Goal: Transaction & Acquisition: Purchase product/service

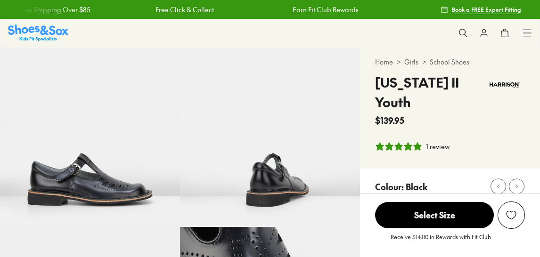
select select "*"
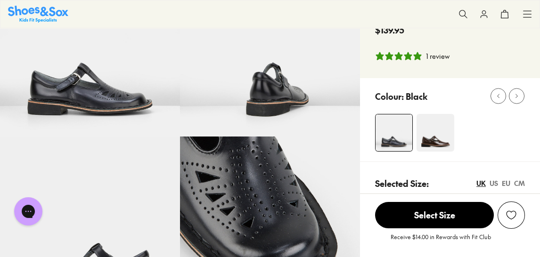
scroll to position [105, 0]
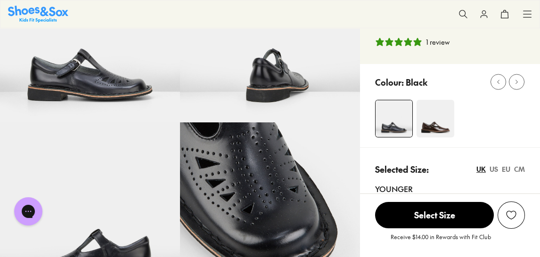
click at [91, 79] on img at bounding box center [90, 33] width 180 height 180
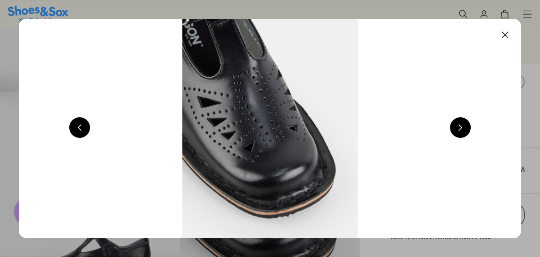
scroll to position [0, 503]
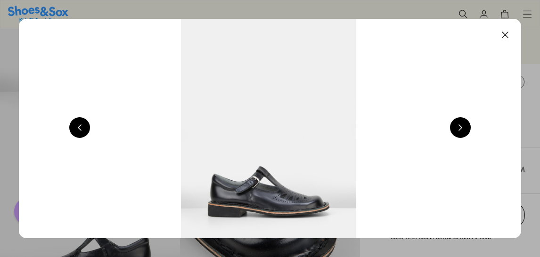
click at [506, 33] on button at bounding box center [504, 34] width 21 height 21
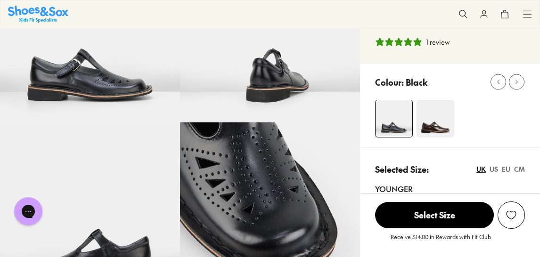
click at [431, 137] on img at bounding box center [435, 119] width 38 height 38
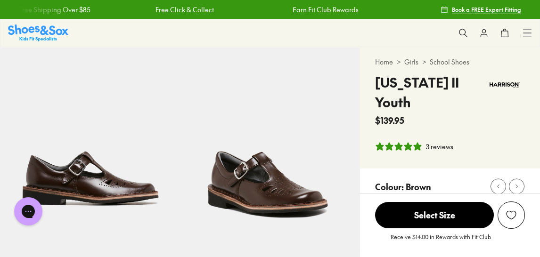
select select "*"
click at [414, 62] on link "Girls" at bounding box center [411, 62] width 14 height 10
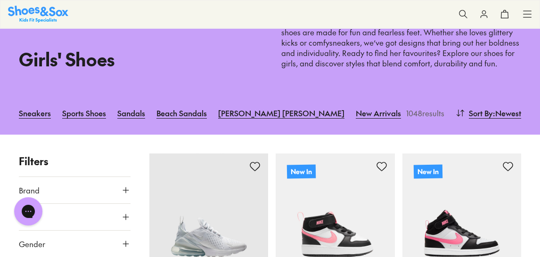
scroll to position [105, 0]
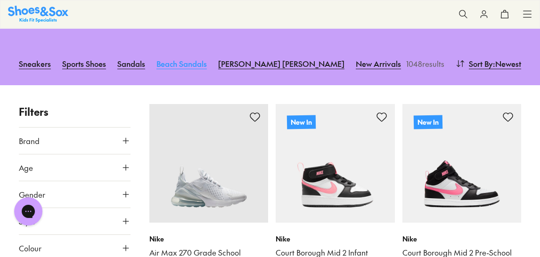
click at [199, 74] on link "Beach Sandals" at bounding box center [181, 63] width 50 height 21
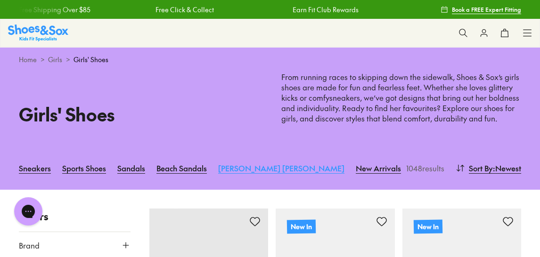
click at [258, 178] on link "[PERSON_NAME] [PERSON_NAME]" at bounding box center [281, 168] width 126 height 21
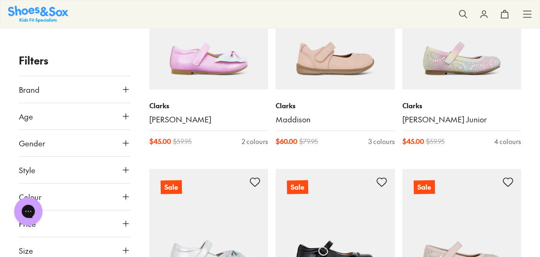
scroll to position [1883, 0]
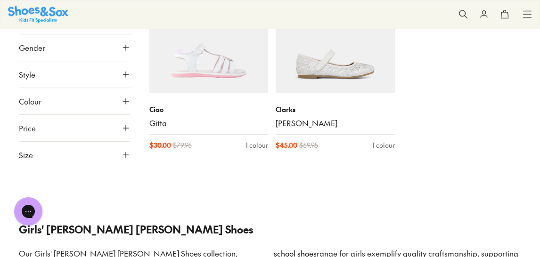
scroll to position [3034, 0]
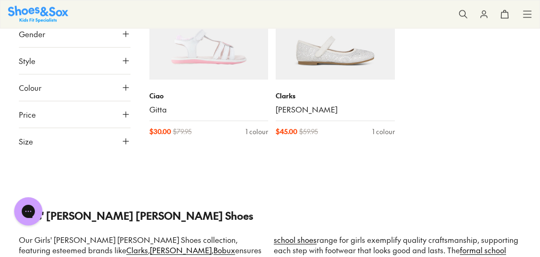
click at [121, 65] on icon at bounding box center [125, 60] width 9 height 9
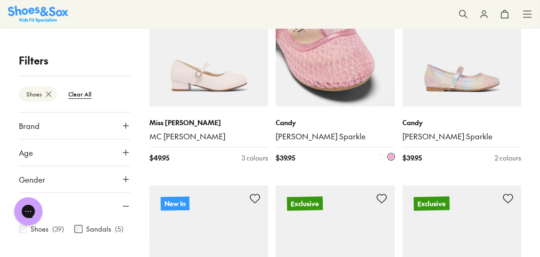
scroll to position [314, 0]
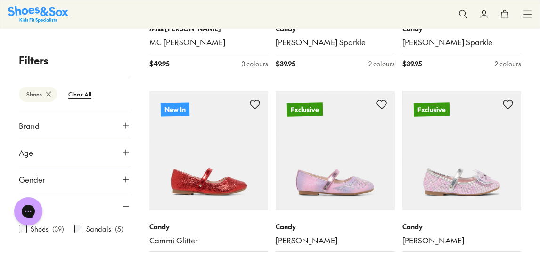
click at [39, 185] on span "Gender" at bounding box center [32, 179] width 26 height 11
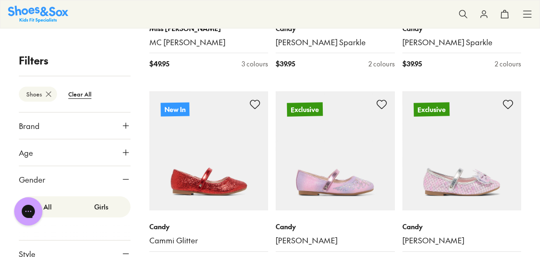
scroll to position [52, 0]
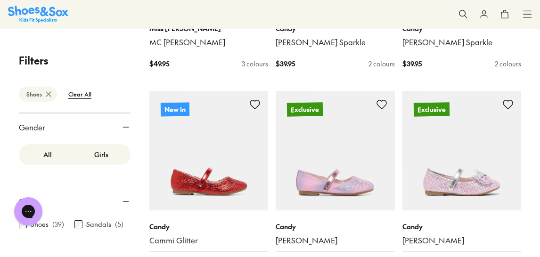
click at [48, 163] on label "All" at bounding box center [48, 154] width 54 height 17
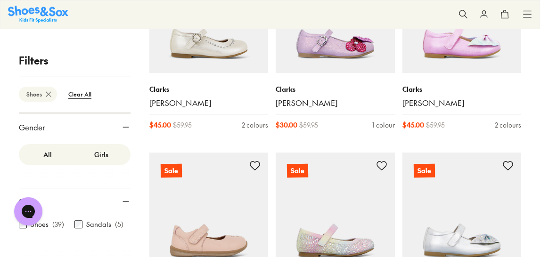
scroll to position [1726, 0]
